Goal: Use online tool/utility

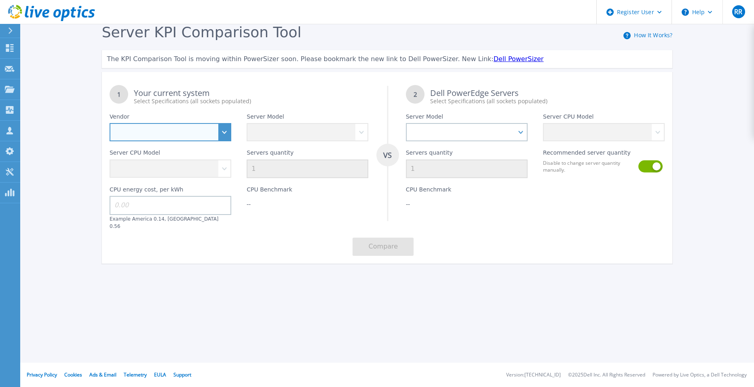
click at [219, 129] on select "Dell HPE Lenovo Supermicro" at bounding box center [171, 132] width 122 height 18
select select "Dell"
click at [110, 123] on select "Dell HPE Lenovo Supermicro" at bounding box center [171, 132] width 122 height 18
click at [191, 173] on div "Server CPU Model" at bounding box center [170, 159] width 137 height 37
click at [222, 168] on div "Server CPU Model" at bounding box center [170, 159] width 137 height 37
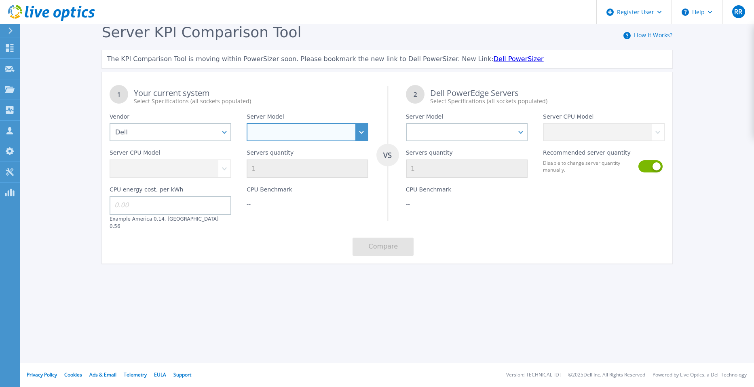
click at [299, 136] on select "PowerEdge C6520 PowerEdge C6525 PowerEdge HS5610 PowerEdge HS5620 PowerEdge R24…" at bounding box center [308, 132] width 122 height 18
click at [247, 123] on select "PowerEdge C6520 PowerEdge C6525 PowerEdge HS5610 PowerEdge HS5620 PowerEdge R24…" at bounding box center [308, 132] width 122 height 18
click at [162, 206] on input at bounding box center [171, 205] width 122 height 19
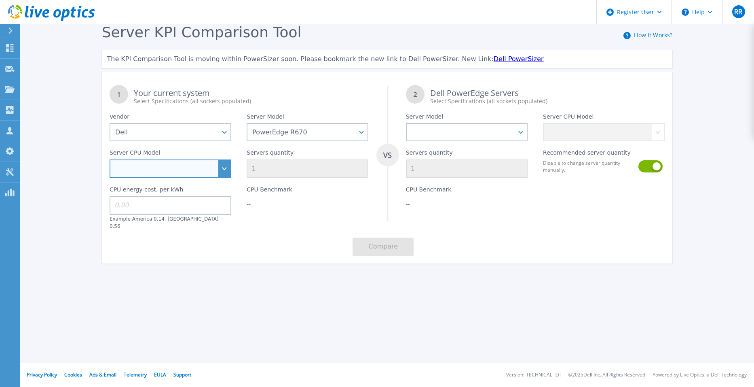
click at [220, 170] on select "Intel Xeon 6780E 2.2GHz Intel Xeon 6730P 2.5GHz Intel Xeon 6740P 2.1GHz Intel X…" at bounding box center [171, 168] width 122 height 18
click at [318, 322] on div "Register User Help RR Dell User Rajesh Rao Rajesh.Rao@dell.com Dell My Profile …" at bounding box center [377, 193] width 754 height 387
click at [227, 168] on select "Intel Xeon 6780E 2.2GHz Intel Xeon 6730P 2.5GHz Intel Xeon 6740P 2.1GHz Intel X…" at bounding box center [171, 168] width 122 height 18
click at [224, 166] on select "Intel Xeon 6780E 2.2GHz Intel Xeon 6730P 2.5GHz Intel Xeon 6740P 2.1GHz Intel X…" at bounding box center [171, 168] width 122 height 18
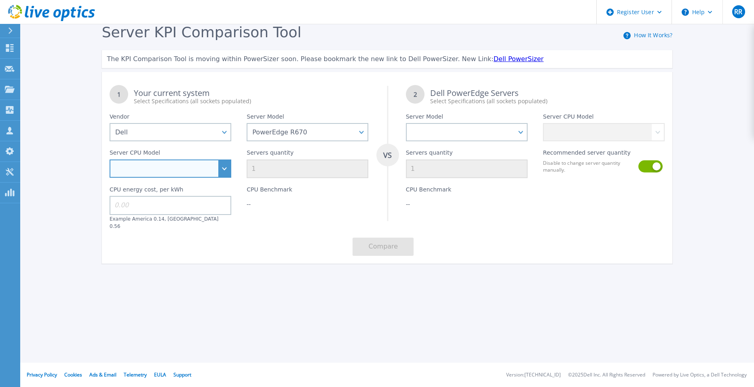
click at [223, 165] on select "Intel Xeon 6780E 2.2GHz Intel Xeon 6730P 2.5GHz Intel Xeon 6740P 2.1GHz Intel X…" at bounding box center [171, 168] width 122 height 18
click at [295, 223] on div "1 Your current system Select Specifications (all sockets populated) VS 2 Dell P…" at bounding box center [387, 170] width 571 height 186
click at [284, 224] on div "1 Your current system Select Specifications (all sockets populated) VS 2 Dell P…" at bounding box center [387, 170] width 571 height 186
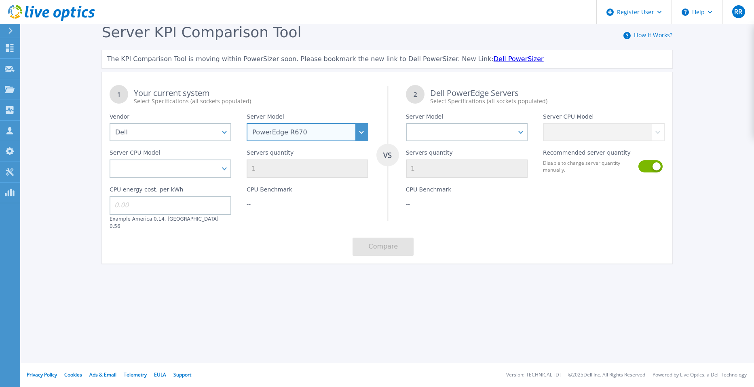
click at [365, 134] on select "PowerEdge C6520 PowerEdge C6525 PowerEdge HS5610 PowerEdge HS5620 PowerEdge R24…" at bounding box center [308, 132] width 122 height 18
select select "PowerEdge R640"
click at [247, 123] on select "PowerEdge C6520 PowerEdge C6525 PowerEdge HS5610 PowerEdge HS5620 PowerEdge R24…" at bounding box center [308, 132] width 122 height 18
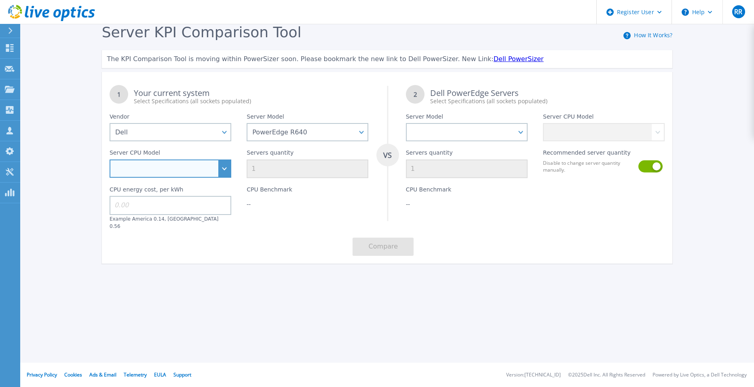
click at [223, 163] on select "Intel Xeon Gold 6256 3.6GHz Intel Xeon Gold 5222 3.8GHz Intel Xeon Bronze 3204 …" at bounding box center [171, 168] width 122 height 18
click at [224, 168] on select "Intel Xeon Gold 6256 3.6GHz Intel Xeon Gold 5222 3.8GHz Intel Xeon Bronze 3204 …" at bounding box center [171, 168] width 122 height 18
select select "313517"
click at [110, 160] on select "Intel Xeon Gold 6256 3.6GHz Intel Xeon Gold 5222 3.8GHz Intel Xeon Bronze 3204 …" at bounding box center [171, 168] width 122 height 18
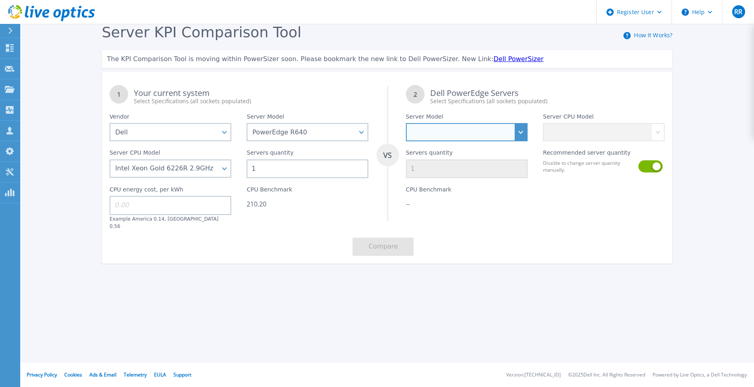
click at [454, 130] on select "PowerEdge C6520 PowerEdge C6525 PowerEdge HS5610 PowerEdge HS5620 PowerEdge R24…" at bounding box center [467, 132] width 122 height 18
select select "PowerEdge R670"
click at [406, 123] on select "PowerEdge C6520 PowerEdge C6525 PowerEdge HS5610 PowerEdge HS5620 PowerEdge R24…" at bounding box center [467, 132] width 122 height 18
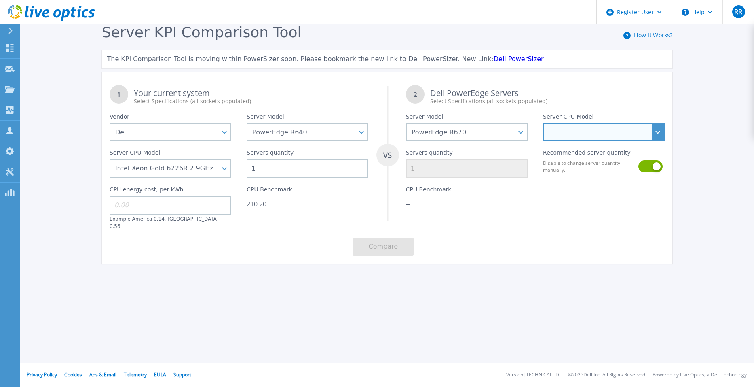
click at [593, 131] on select "Intel Xeon 6780E 2.2GHz Intel Xeon 6730P 2.5GHz Intel Xeon 6740P 2.1GHz Intel X…" at bounding box center [604, 132] width 122 height 18
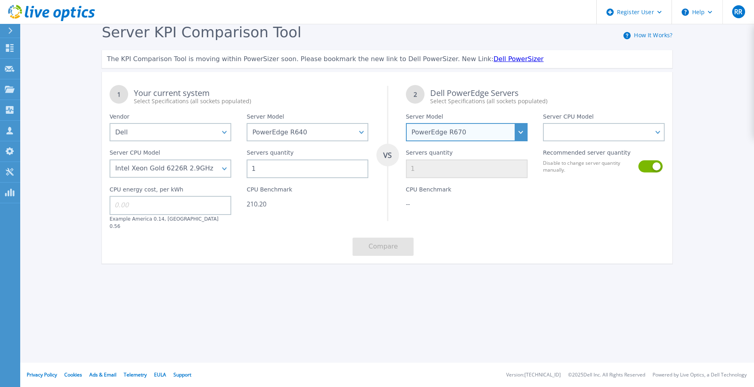
click at [522, 136] on select "PowerEdge C6520 PowerEdge C6525 PowerEdge HS5610 PowerEdge HS5620 PowerEdge R24…" at bounding box center [467, 132] width 122 height 18
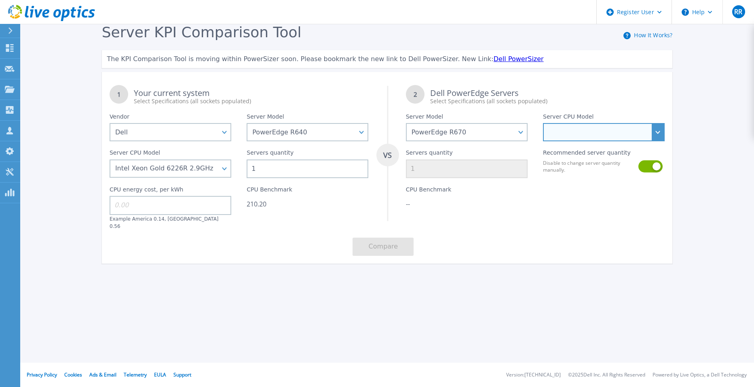
click at [584, 136] on select "Intel Xeon 6780E 2.2GHz Intel Xeon 6730P 2.5GHz Intel Xeon 6740P 2.1GHz Intel X…" at bounding box center [604, 132] width 122 height 18
click at [659, 130] on select "Intel Xeon 6780E 2.2GHz Intel Xeon 6730P 2.5GHz Intel Xeon 6740P 2.1GHz Intel X…" at bounding box center [604, 132] width 122 height 18
click at [608, 134] on select "Intel Xeon 6780E 2.2GHz Intel Xeon 6730P 2.5GHz Intel Xeon 6740P 2.1GHz Intel X…" at bounding box center [604, 132] width 122 height 18
click at [652, 142] on div "1 Your current system Select Specifications (all sockets populated) VS 2 Dell P…" at bounding box center [387, 170] width 571 height 186
click at [528, 146] on div "Servers quantity 1" at bounding box center [466, 159] width 137 height 37
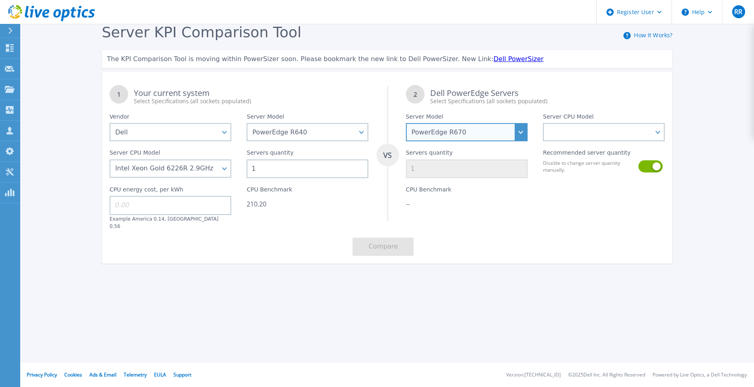
click at [527, 134] on select "PowerEdge C6520 PowerEdge C6525 PowerEdge HS5610 PowerEdge HS5620 PowerEdge R24…" at bounding box center [467, 132] width 122 height 18
click at [235, 338] on div "Register User Help RR Dell User Rajesh Rao Rajesh.Rao@dell.com Dell My Profile …" at bounding box center [377, 193] width 754 height 387
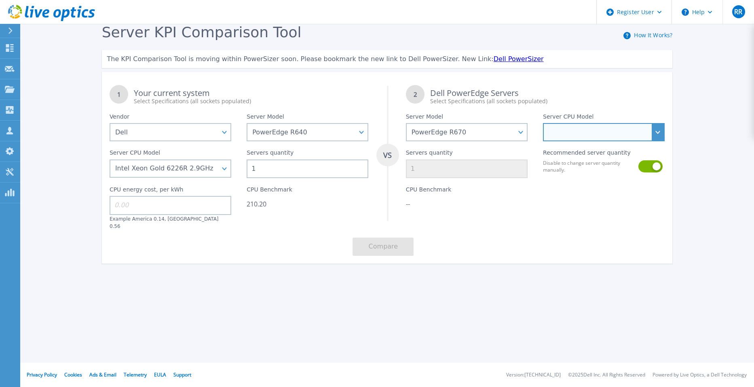
click at [659, 129] on select "Intel Xeon 6780E 2.2GHz Intel Xeon 6730P 2.5GHz Intel Xeon 6740P 2.1GHz Intel X…" at bounding box center [604, 132] width 122 height 18
drag, startPoint x: 327, startPoint y: 286, endPoint x: 329, endPoint y: 283, distance: 4.2
click at [327, 285] on div "Server KPI Comparison Tool How It Works? The KPI Comparison Tool is moving with…" at bounding box center [377, 151] width 754 height 302
click at [387, 325] on div "Register User Help RR Dell User Rajesh Rao Rajesh.Rao@dell.com Dell My Profile …" at bounding box center [377, 193] width 754 height 387
drag, startPoint x: 581, startPoint y: 325, endPoint x: 566, endPoint y: 322, distance: 15.8
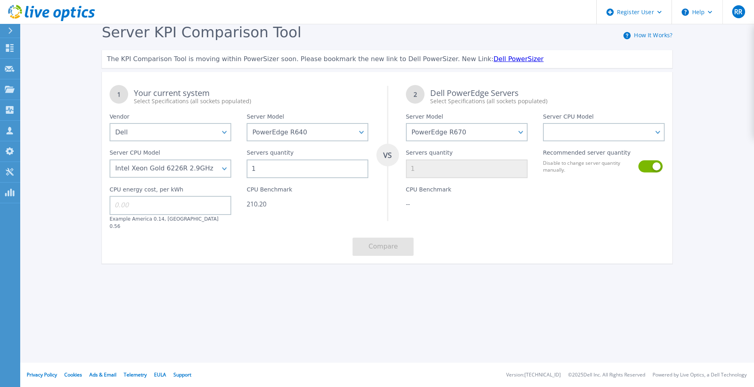
click at [573, 318] on div "Register User Help RR Dell User Rajesh Rao Rajesh.Rao@dell.com Dell My Profile …" at bounding box center [377, 193] width 754 height 387
